Goal: Navigation & Orientation: Understand site structure

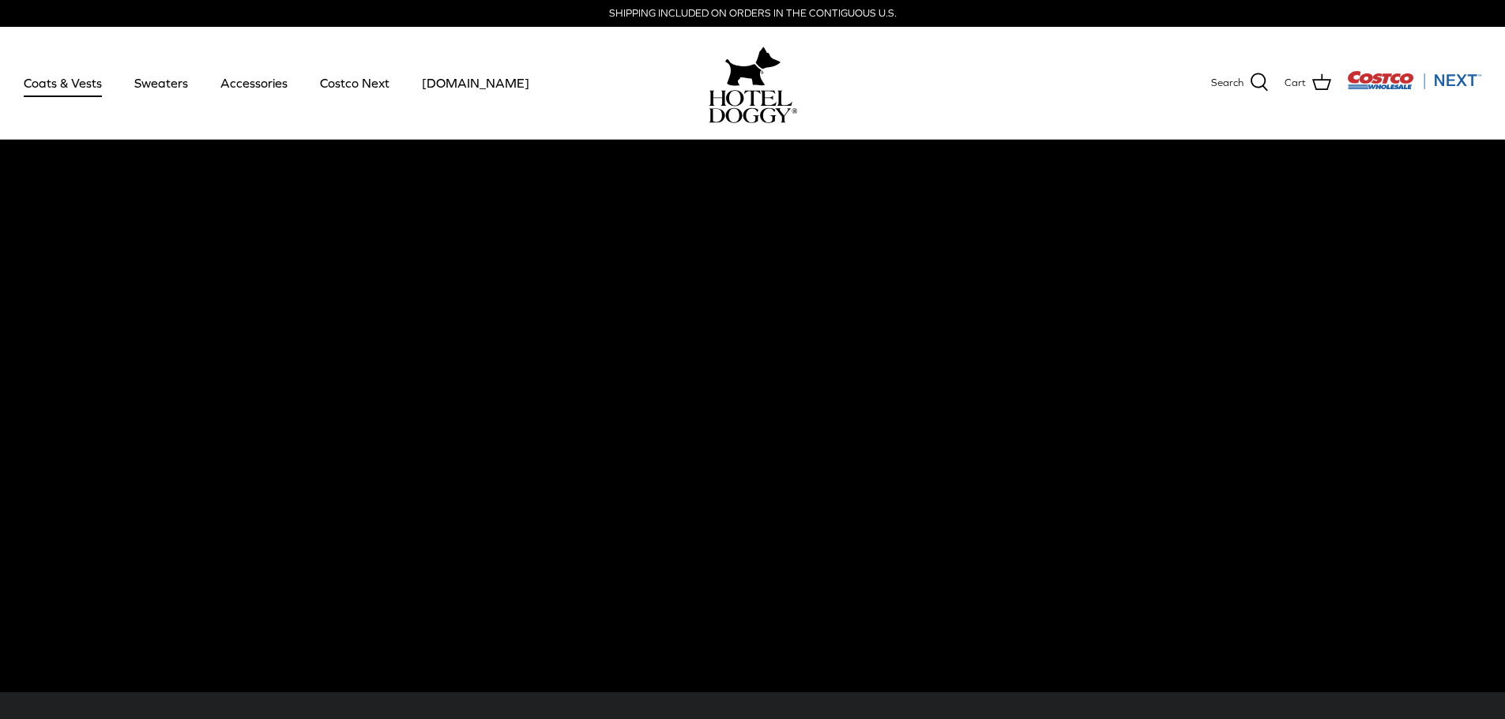
click at [84, 81] on link "Coats & Vests" at bounding box center [62, 83] width 107 height 54
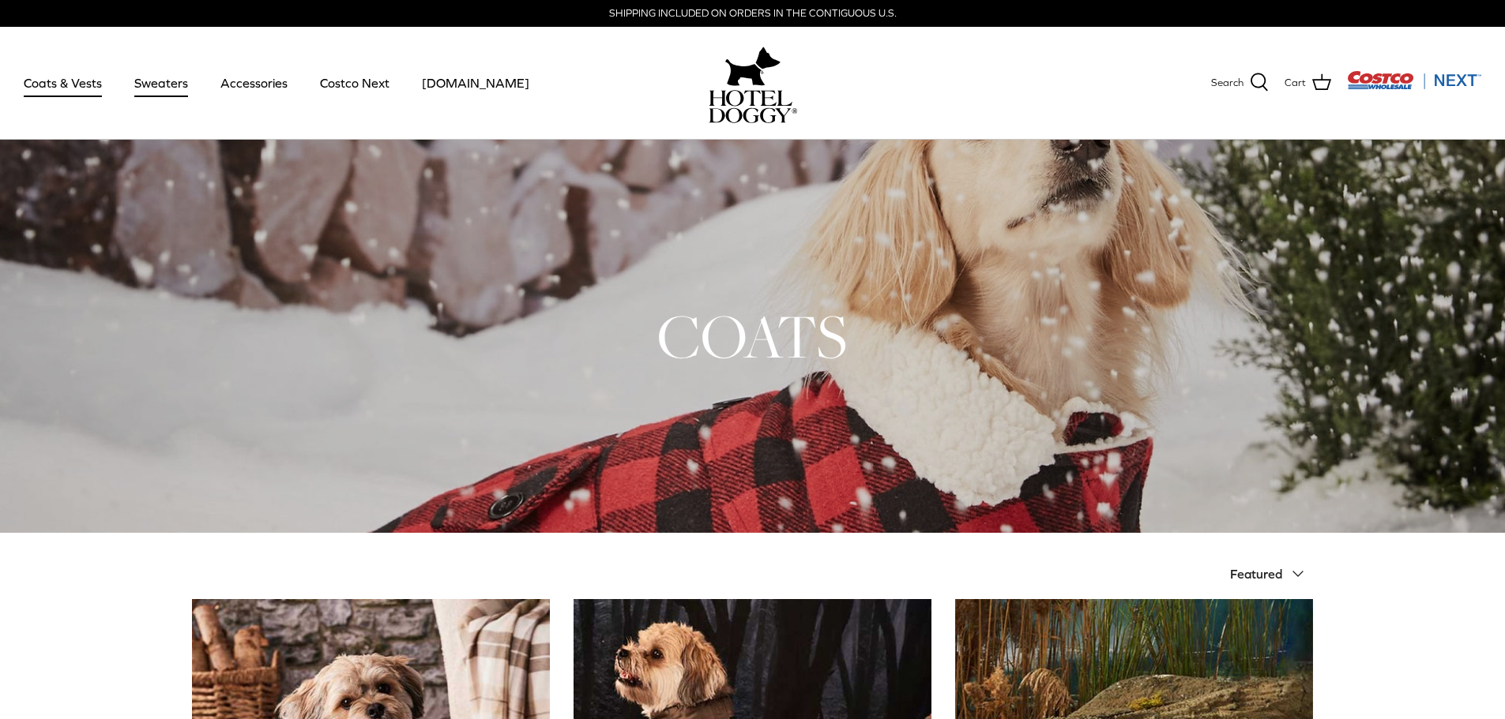
click at [179, 85] on link "Sweaters" at bounding box center [161, 83] width 82 height 54
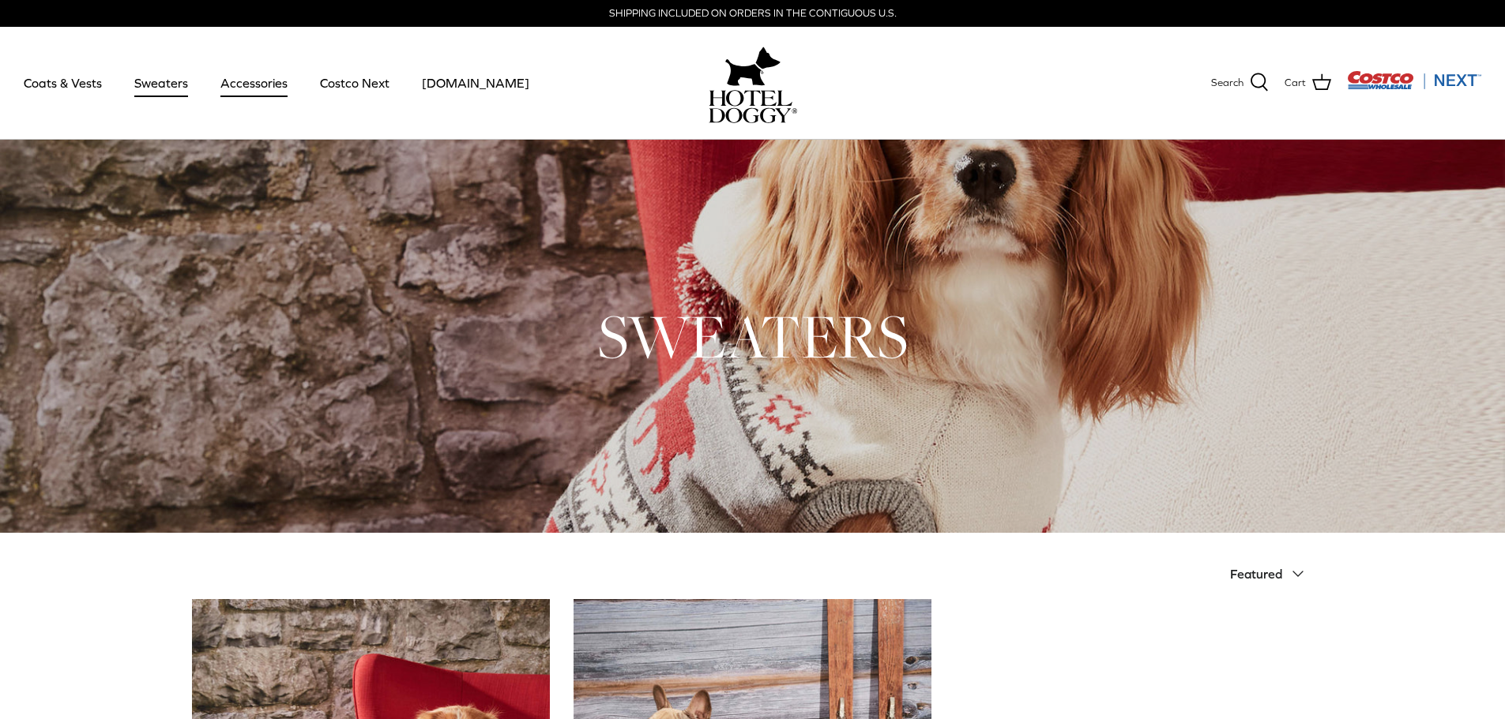
click at [242, 92] on link "Accessories" at bounding box center [254, 83] width 96 height 54
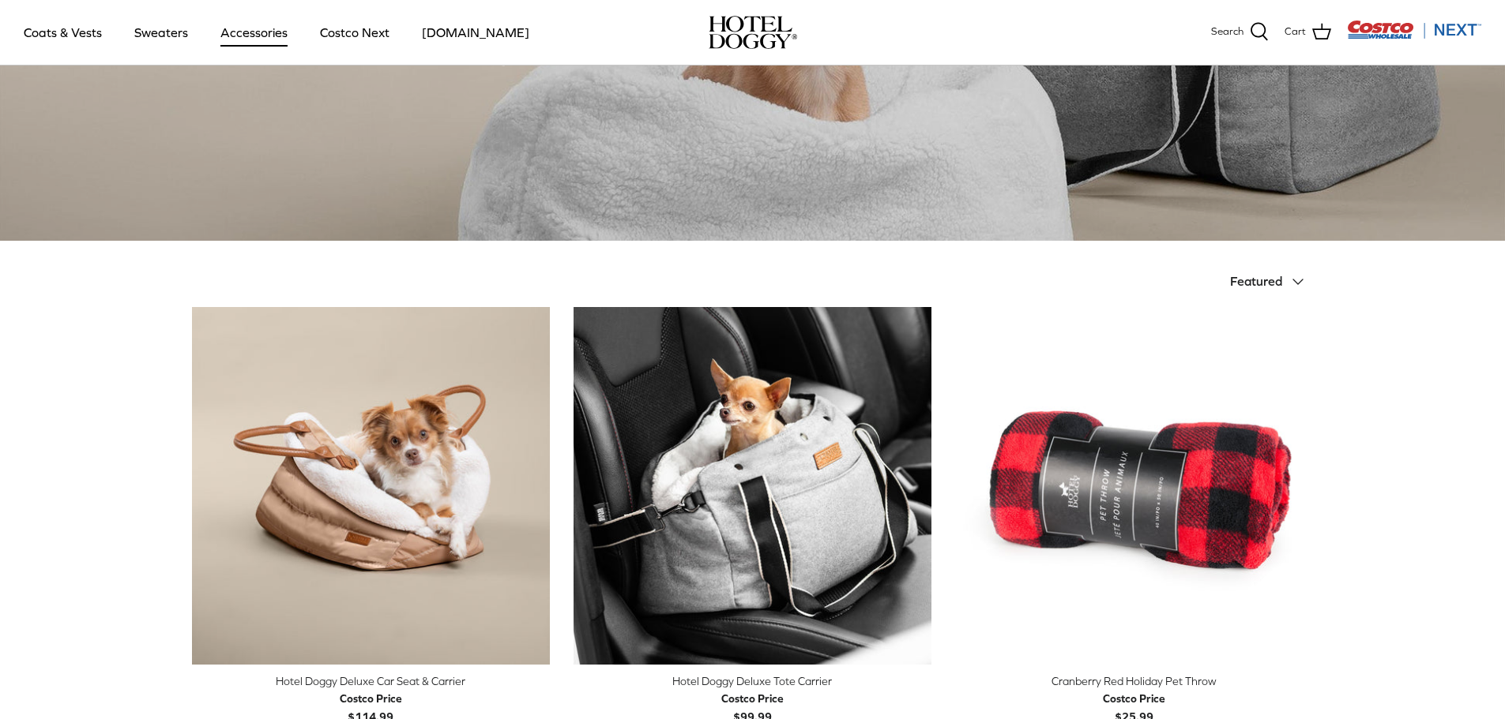
scroll to position [474, 0]
